Goal: Task Accomplishment & Management: Manage account settings

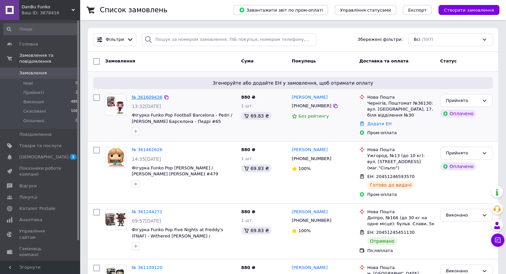
click at [139, 96] on link "№ 361609436" at bounding box center [147, 97] width 31 height 5
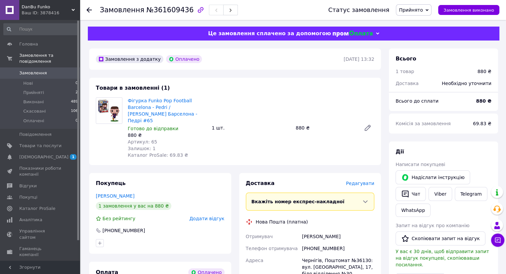
scroll to position [166, 0]
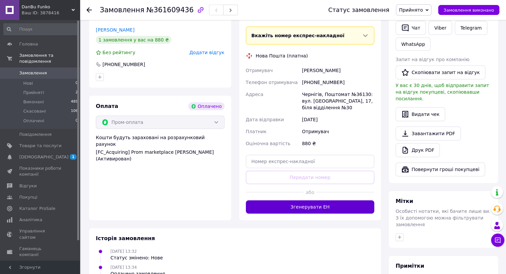
click at [310, 201] on button "Згенерувати ЕН" at bounding box center [310, 207] width 129 height 13
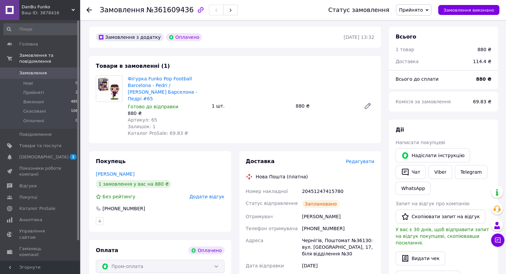
scroll to position [0, 0]
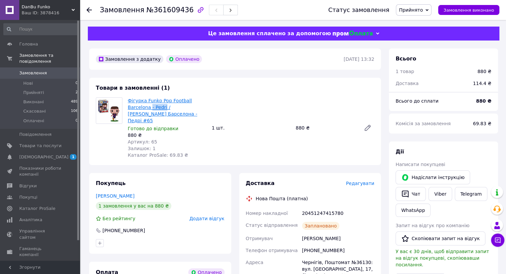
drag, startPoint x: 126, startPoint y: 104, endPoint x: 142, endPoint y: 108, distance: 15.7
click at [142, 108] on div "Фігурка Funko Pop Football Barcelona - Pedri / Фанко Поп Барселона - Педрі #65 …" at bounding box center [167, 128] width 84 height 64
copy link "- Pedri"
click at [44, 143] on link "Товари та послуги" at bounding box center [41, 145] width 82 height 11
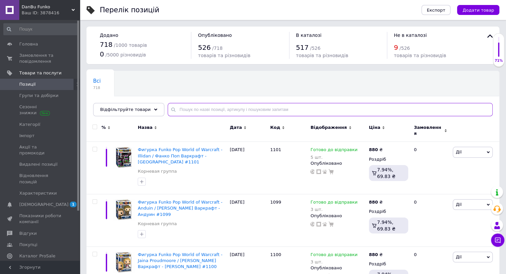
click at [225, 110] on input "text" at bounding box center [330, 109] width 325 height 13
paste input "167"
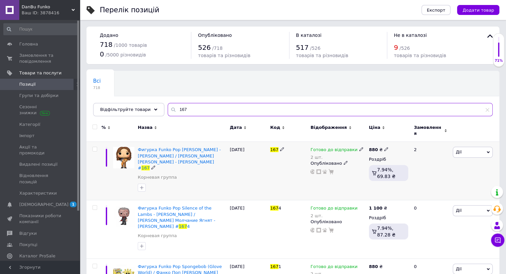
type input "167"
click at [475, 149] on span "Дії" at bounding box center [473, 152] width 40 height 11
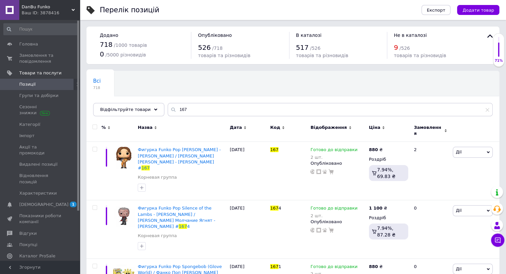
click at [448, 124] on div "Замовлення" at bounding box center [430, 131] width 41 height 22
click at [359, 147] on icon at bounding box center [361, 149] width 4 height 4
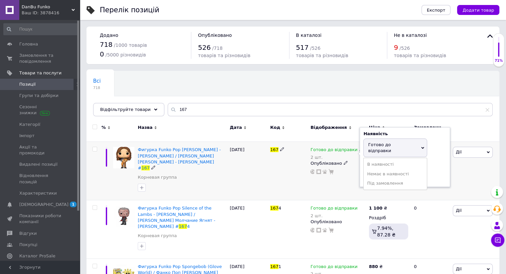
click at [379, 142] on span "Готово до відправки" at bounding box center [379, 147] width 23 height 11
drag, startPoint x: 361, startPoint y: 167, endPoint x: 331, endPoint y: 165, distance: 30.7
click at [341, 166] on div "Готово до відправки 2 шт. Наявність [PERSON_NAME] до відправки В наявності Нема…" at bounding box center [337, 161] width 55 height 28
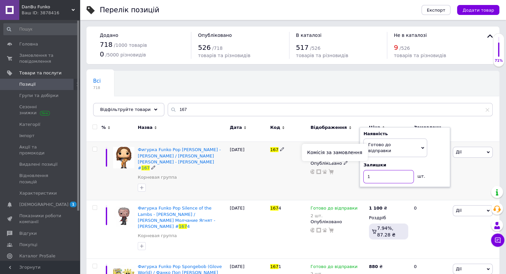
type input "1"
click at [335, 180] on div "Готово до відправки 2 шт. Наявність [PERSON_NAME] до відправки В наявності Нема…" at bounding box center [338, 171] width 58 height 59
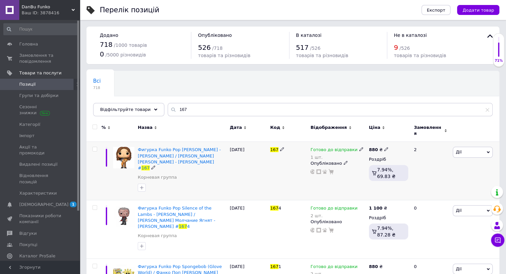
click at [359, 147] on icon at bounding box center [361, 149] width 4 height 4
click at [380, 142] on span "Готово до відправки" at bounding box center [379, 147] width 23 height 11
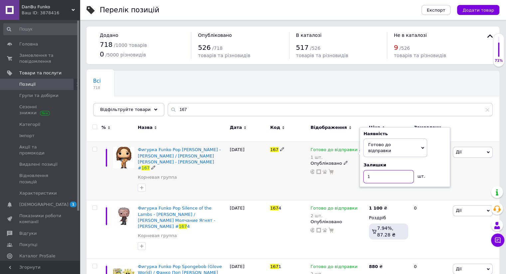
drag, startPoint x: 382, startPoint y: 161, endPoint x: 351, endPoint y: 164, distance: 31.7
click at [357, 164] on div "Готово до відправки 1 шт. Наявність [PERSON_NAME] до відправки В наявності Нема…" at bounding box center [337, 161] width 55 height 28
type input "2"
click at [270, 157] on div "167" at bounding box center [288, 171] width 40 height 59
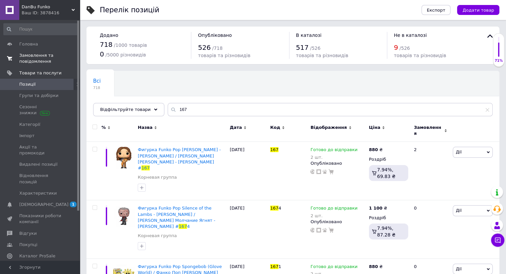
click at [45, 57] on span "Замовлення та повідомлення" at bounding box center [40, 59] width 42 height 12
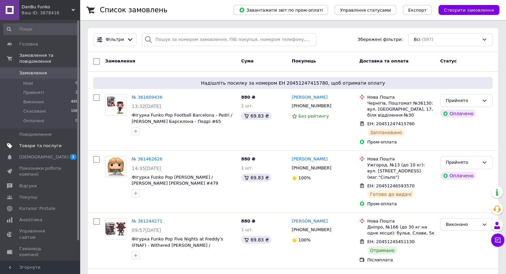
click at [51, 143] on span "Товари та послуги" at bounding box center [40, 146] width 42 height 6
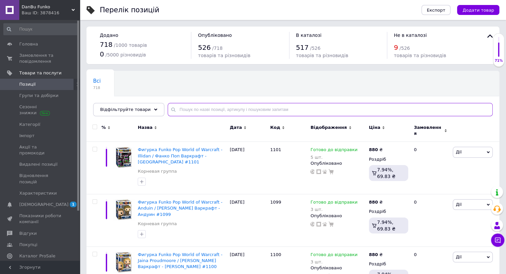
click at [202, 112] on input "text" at bounding box center [330, 109] width 325 height 13
paste input "1101"
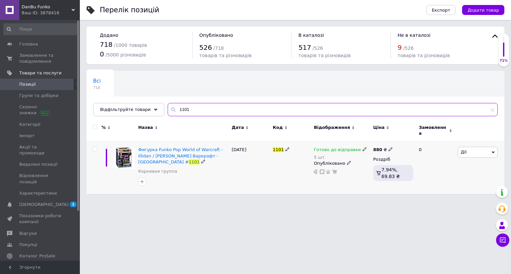
type input "1101"
click at [362, 147] on icon at bounding box center [364, 149] width 4 height 4
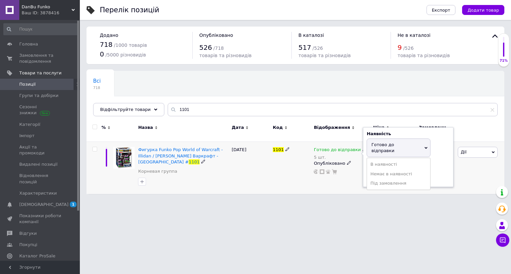
click at [380, 142] on span "Готово до відправки" at bounding box center [382, 147] width 23 height 11
drag, startPoint x: 365, startPoint y: 167, endPoint x: 328, endPoint y: 162, distance: 38.0
click at [357, 166] on div "Готово до відправки 5 шт. Наявність [PERSON_NAME] до відправки В наявності Нема…" at bounding box center [342, 161] width 56 height 28
type input "4"
click at [298, 160] on div "1101" at bounding box center [291, 168] width 41 height 52
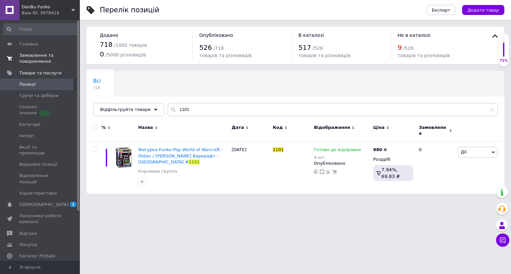
click at [47, 57] on span "Замовлення та повідомлення" at bounding box center [40, 59] width 42 height 12
